Goal: Task Accomplishment & Management: Use online tool/utility

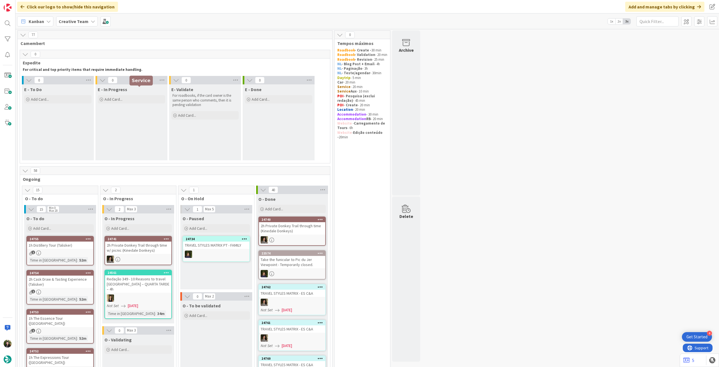
scroll to position [150, 0]
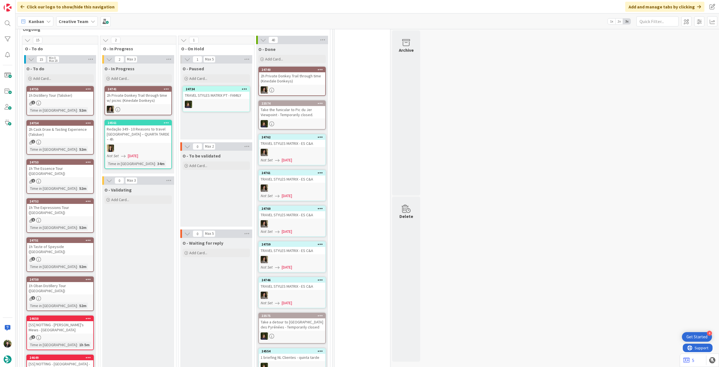
click at [82, 22] on b "Creative Team" at bounding box center [74, 22] width 30 height 6
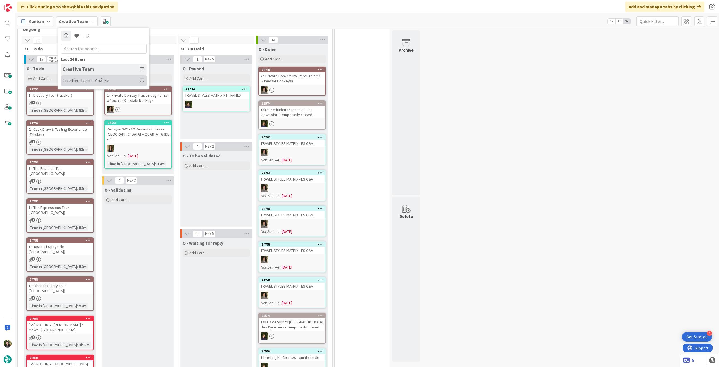
click at [94, 85] on div "Creative Team - Análise" at bounding box center [104, 80] width 86 height 11
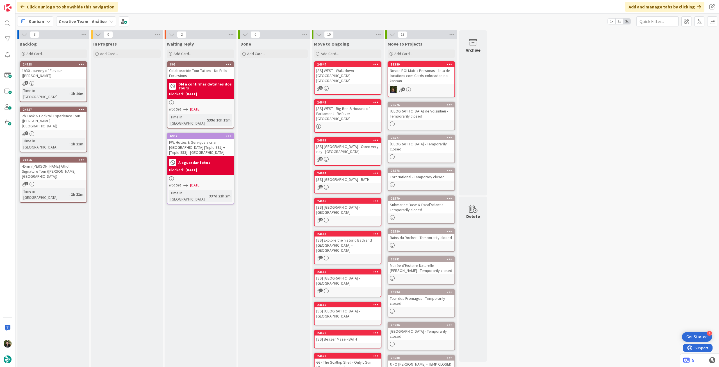
click at [80, 24] on span "Creative Team - Análise" at bounding box center [83, 21] width 48 height 7
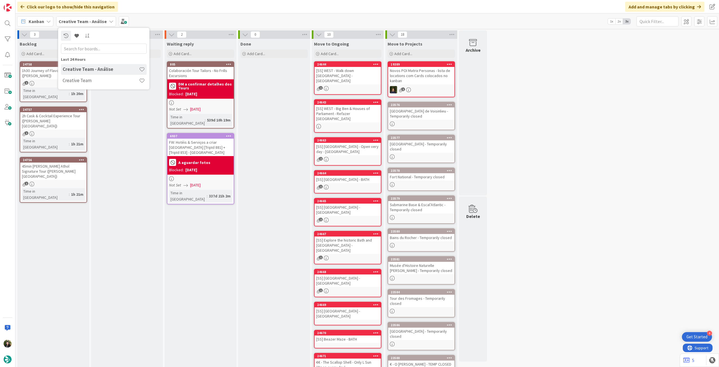
click at [83, 74] on div "Creative Team - Análise" at bounding box center [104, 69] width 86 height 11
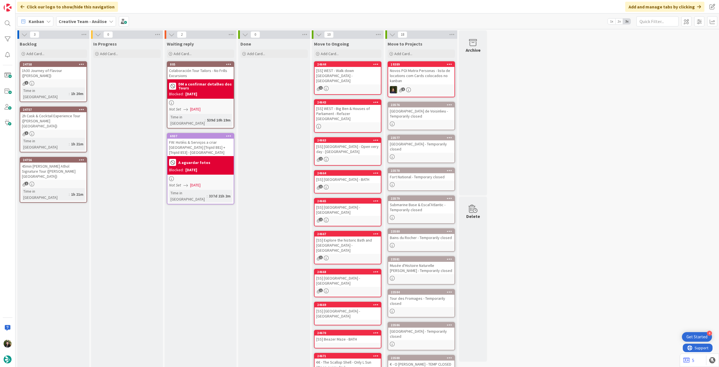
click at [89, 20] on b "Creative Team - Análise" at bounding box center [83, 22] width 48 height 6
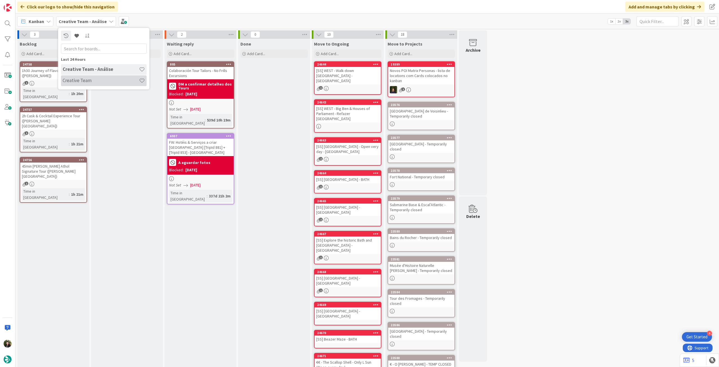
click at [96, 83] on h4 "Creative Team" at bounding box center [101, 81] width 76 height 6
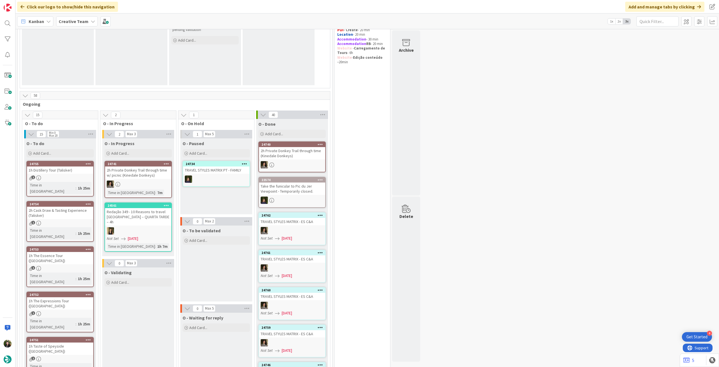
scroll to position [150, 0]
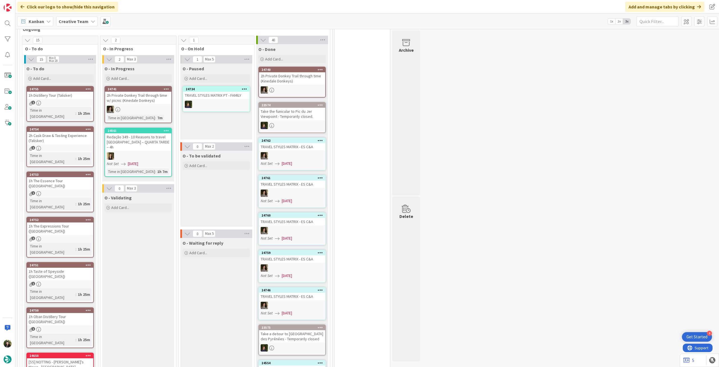
click at [80, 108] on div "Time in Column : 1h 25m" at bounding box center [60, 113] width 63 height 12
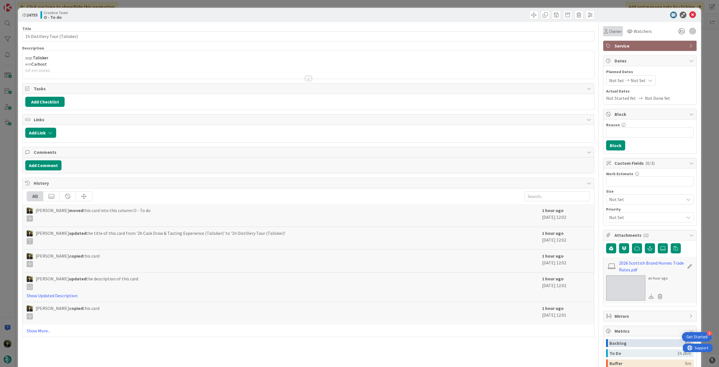
click at [615, 36] on div "Owner" at bounding box center [613, 31] width 20 height 10
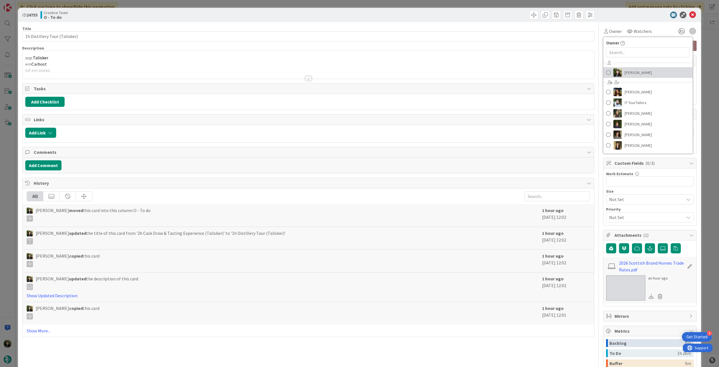
click at [625, 71] on span "[PERSON_NAME]" at bounding box center [638, 72] width 27 height 8
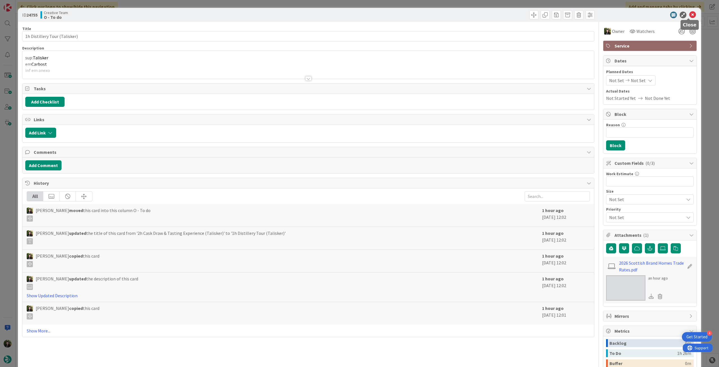
click at [690, 13] on icon at bounding box center [693, 15] width 7 height 7
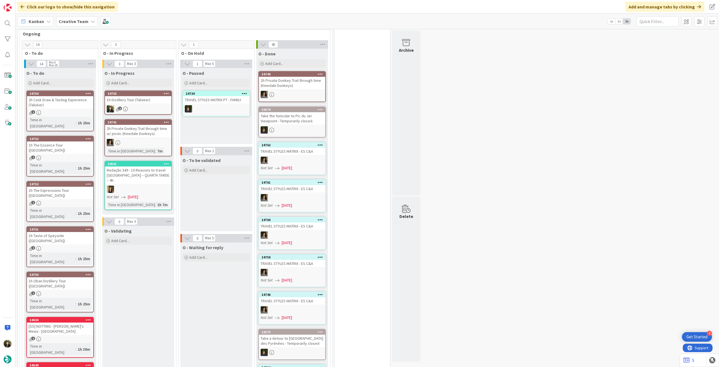
scroll to position [145, 0]
click at [124, 106] on div "1" at bounding box center [138, 109] width 66 height 7
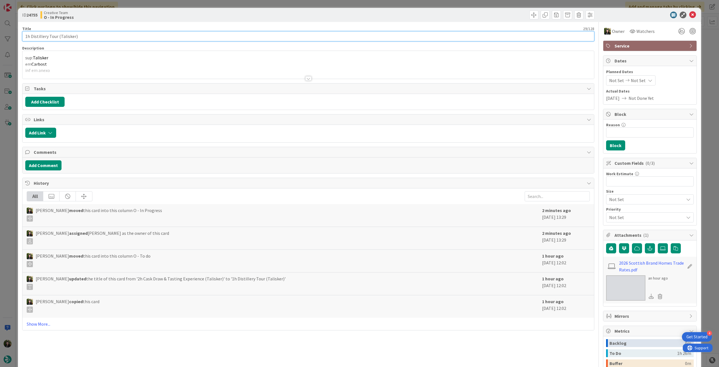
drag, startPoint x: 81, startPoint y: 38, endPoint x: 18, endPoint y: 38, distance: 63.0
click at [18, 38] on div "ID 24755 Creative Team O - In Progress Title 29 / 128 1h Distillery Tour (Talis…" at bounding box center [359, 222] width 683 height 428
click at [67, 31] on div "Title 29 / 128" at bounding box center [308, 28] width 572 height 5
click at [57, 62] on div "sup: Talisker em Carbost inf em anexo" at bounding box center [308, 65] width 572 height 25
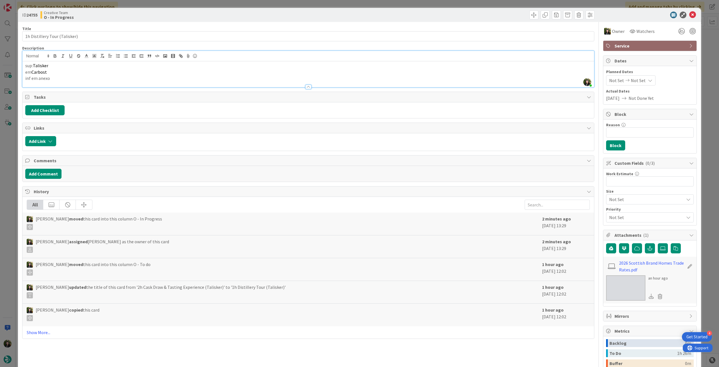
drag, startPoint x: 43, startPoint y: 64, endPoint x: 34, endPoint y: 64, distance: 8.4
click at [34, 64] on p "sup: Talisker" at bounding box center [308, 65] width 566 height 6
drag, startPoint x: 34, startPoint y: 65, endPoint x: 74, endPoint y: 60, distance: 40.4
click at [65, 63] on p "sup: Talisker" at bounding box center [308, 65] width 566 height 6
copy span "Talisker"
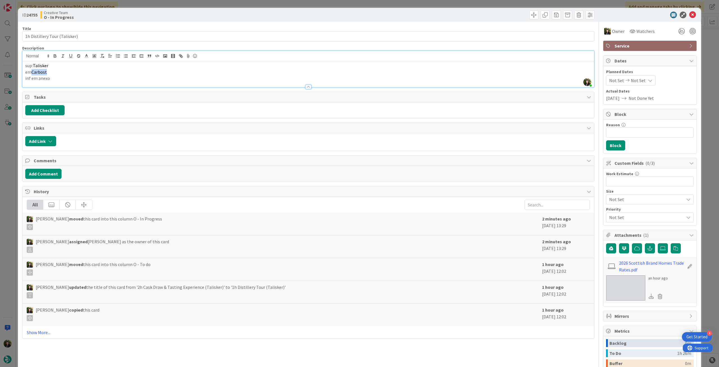
drag, startPoint x: 47, startPoint y: 73, endPoint x: 32, endPoint y: 73, distance: 15.2
click at [32, 73] on p "em Carbost" at bounding box center [308, 72] width 566 height 6
copy span "Carbost"
click at [690, 15] on icon at bounding box center [693, 15] width 7 height 7
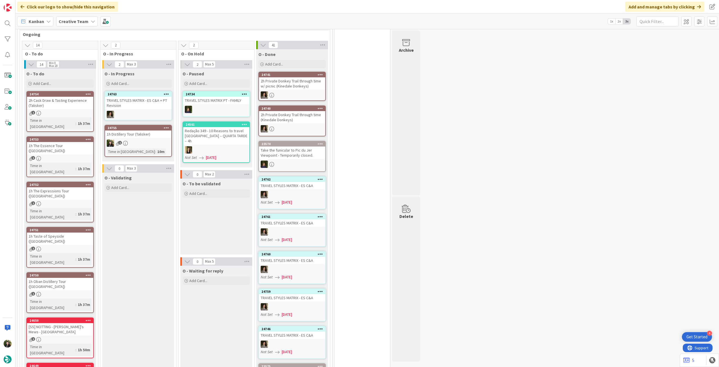
click at [157, 132] on div "1h Distillery Tour (Talisker)" at bounding box center [138, 133] width 66 height 7
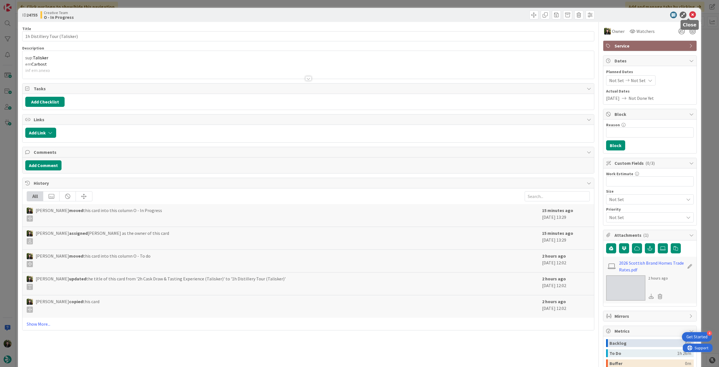
click at [690, 13] on icon at bounding box center [693, 15] width 7 height 7
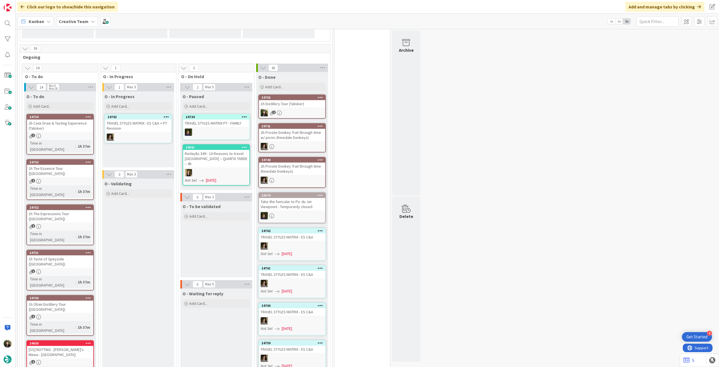
click at [78, 135] on div "1" at bounding box center [60, 135] width 66 height 5
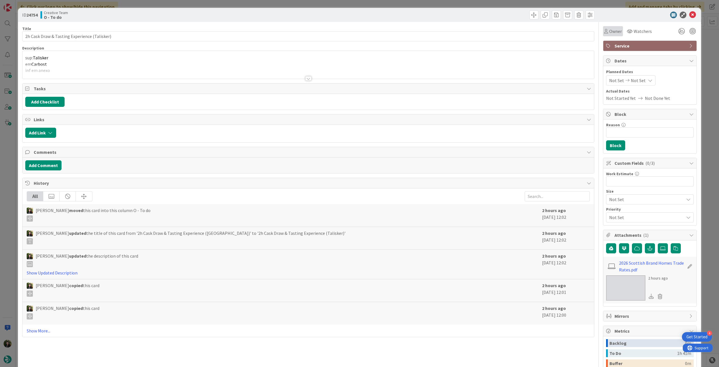
click at [612, 32] on span "Owner" at bounding box center [616, 31] width 13 height 7
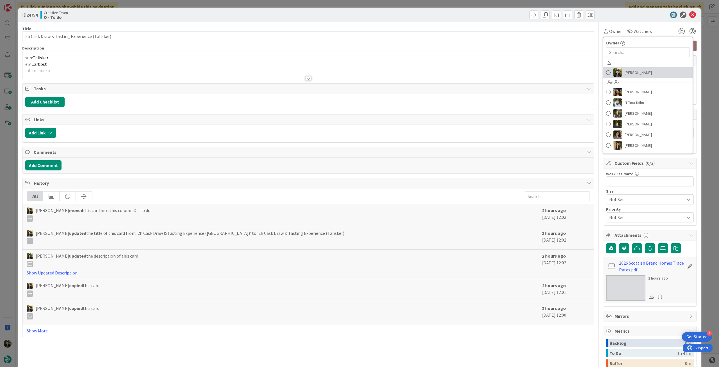
click at [625, 72] on span "[PERSON_NAME]" at bounding box center [638, 72] width 27 height 8
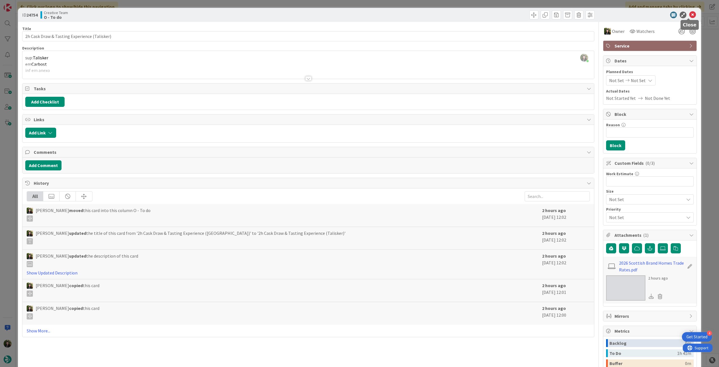
click at [690, 15] on icon at bounding box center [693, 15] width 7 height 7
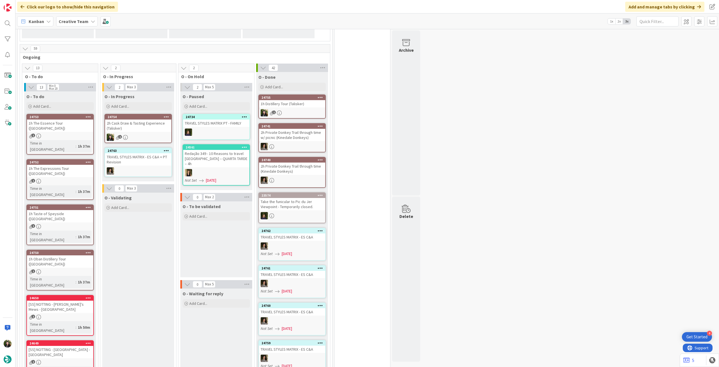
click at [143, 128] on div "2h Cask Draw & Tasting Experience (Talisker)" at bounding box center [138, 125] width 66 height 12
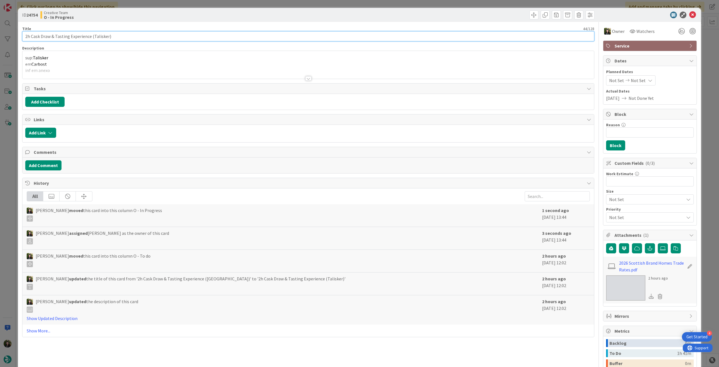
drag, startPoint x: 108, startPoint y: 37, endPoint x: -9, endPoint y: 28, distance: 117.5
click at [0, 28] on html "4 Get Started Click our logo to show/hide this navigation Add and manage tabs b…" at bounding box center [359, 183] width 719 height 367
click at [690, 13] on icon at bounding box center [693, 15] width 7 height 7
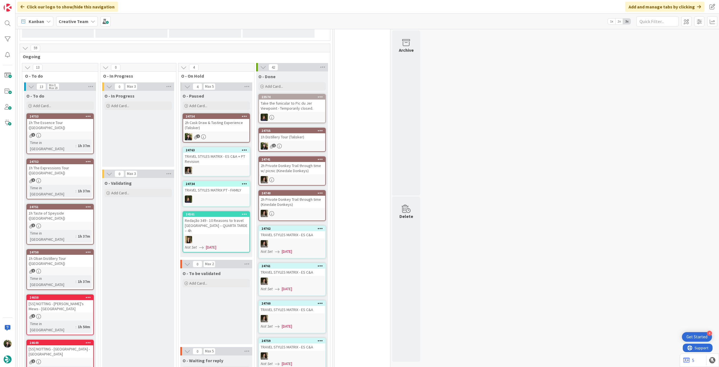
scroll to position [122, 0]
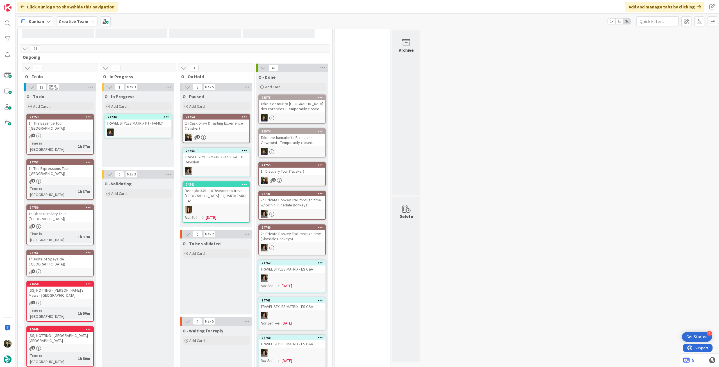
click at [195, 129] on div "2h Cask Draw & Tasting Experience (Talisker)" at bounding box center [216, 125] width 66 height 12
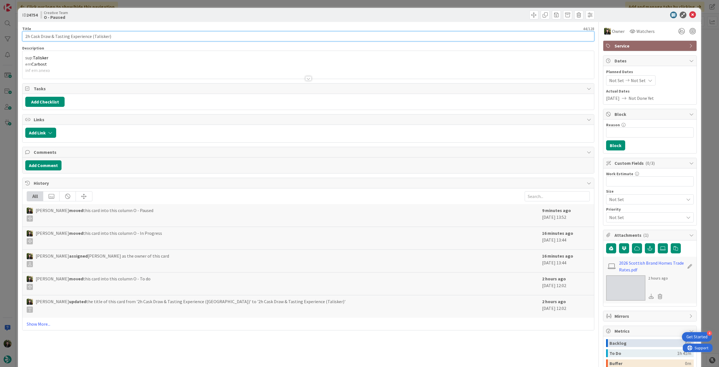
click at [28, 38] on input "2h Cask Draw & Tasting Experience (Talisker)" at bounding box center [308, 36] width 572 height 10
type input "1h30 Cask Draw & Tasting Experience (Talisker)"
